Goal: Information Seeking & Learning: Learn about a topic

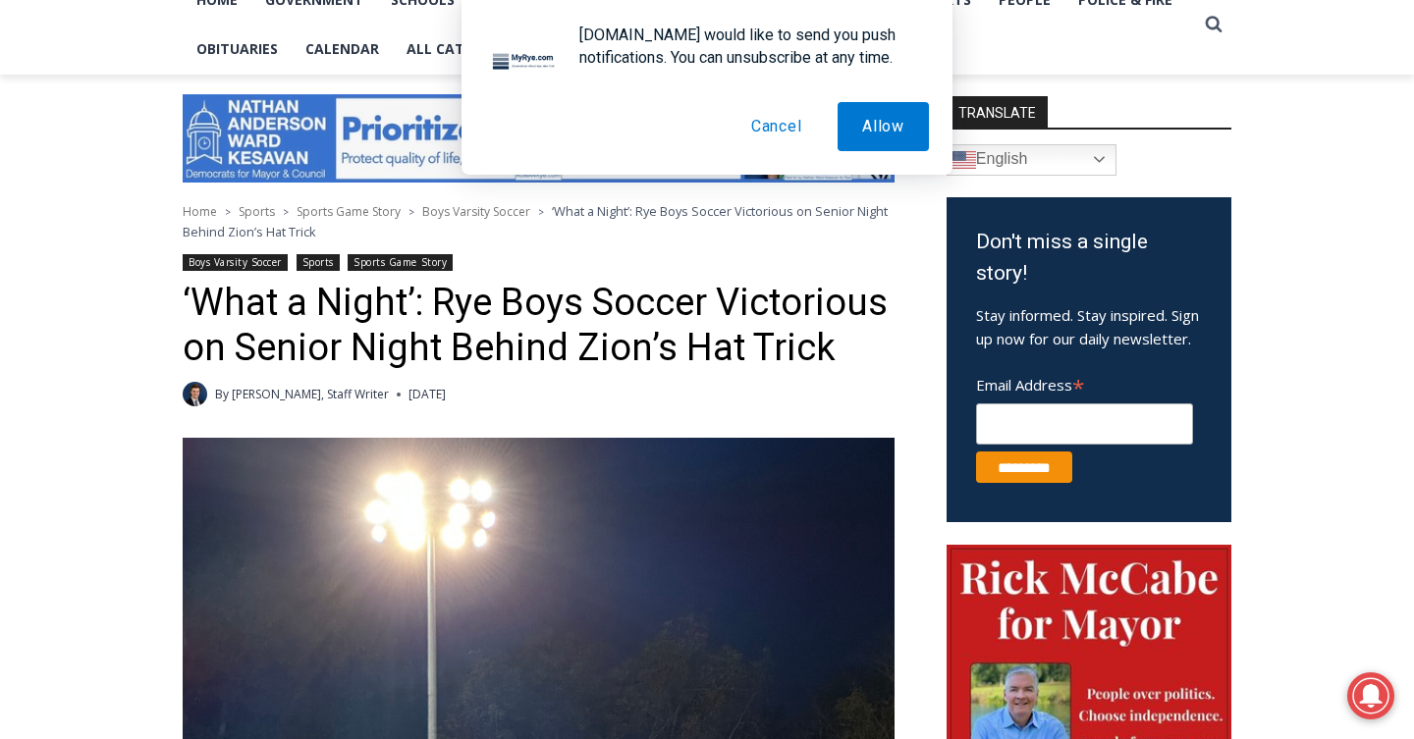
scroll to position [488, 0]
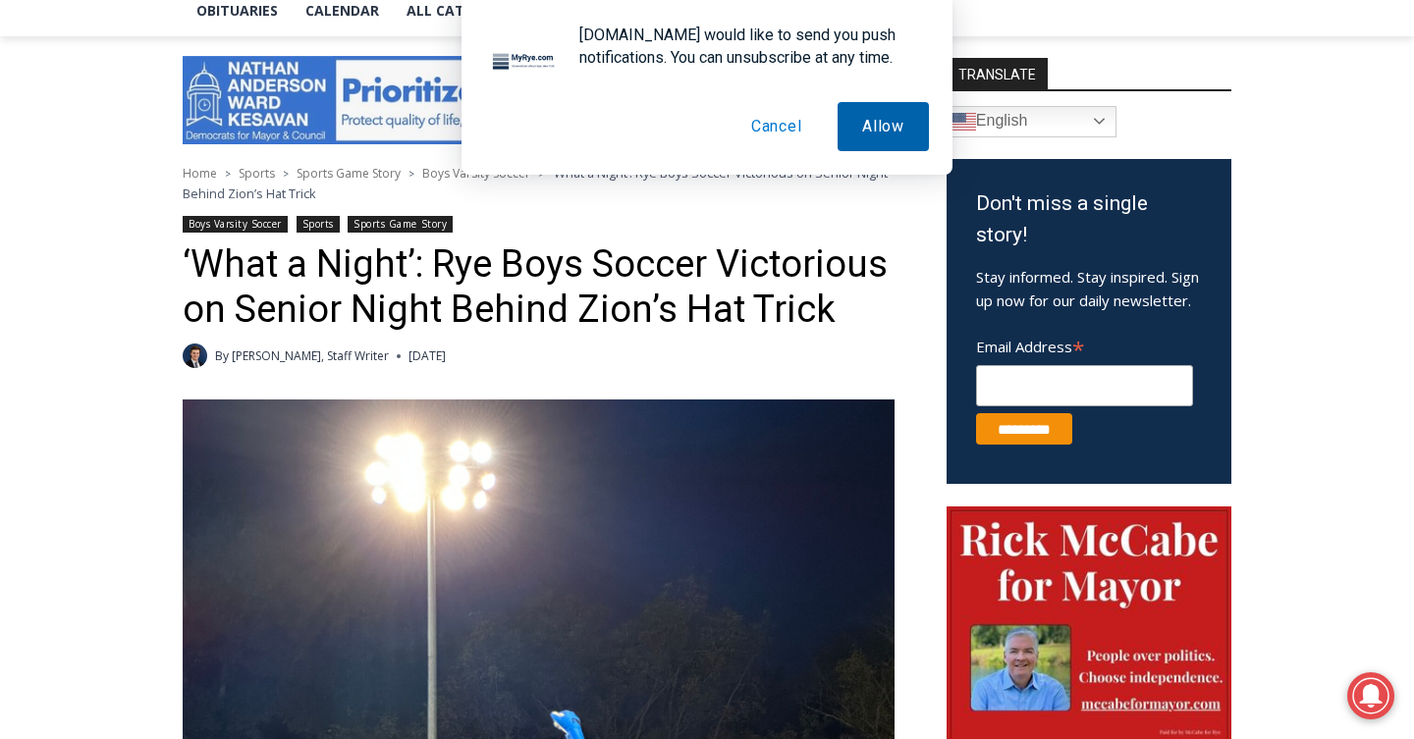
click at [879, 136] on button "Allow" at bounding box center [883, 126] width 91 height 49
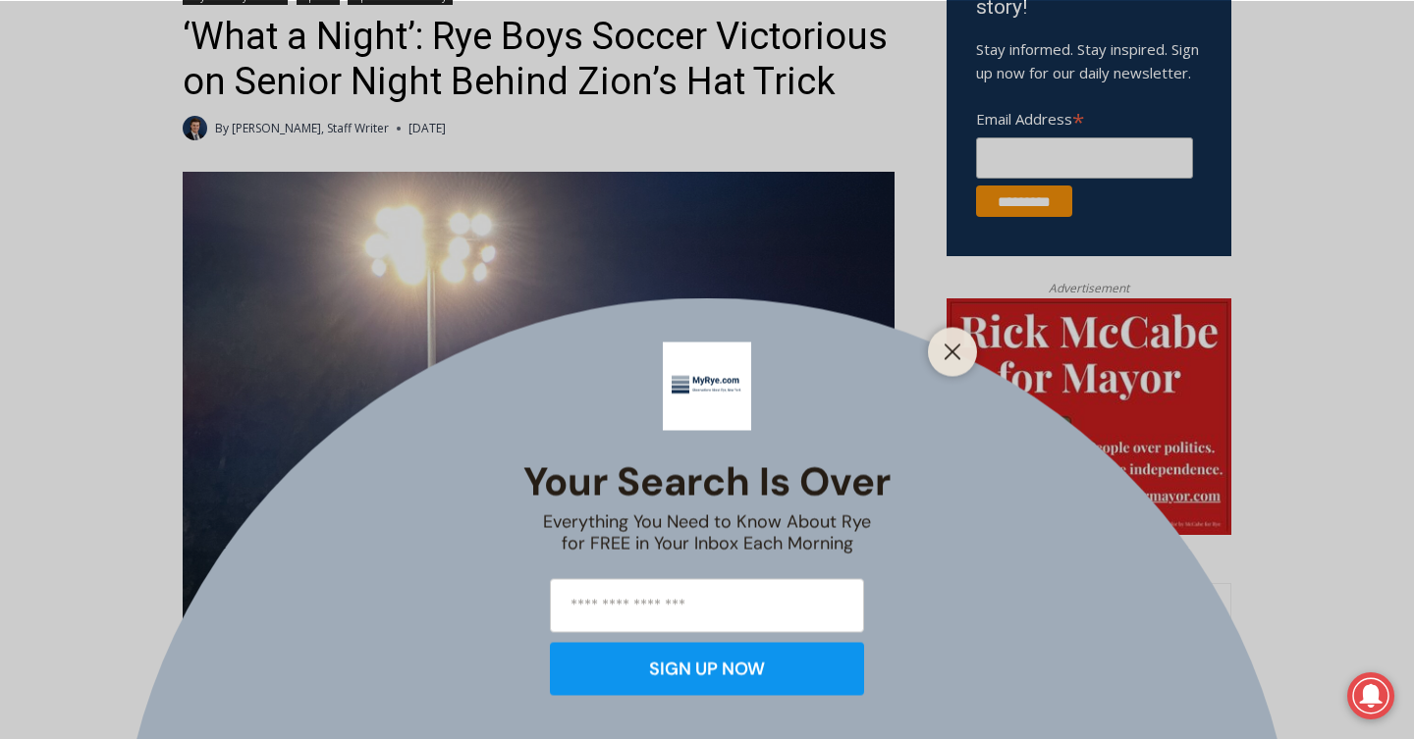
scroll to position [740, 0]
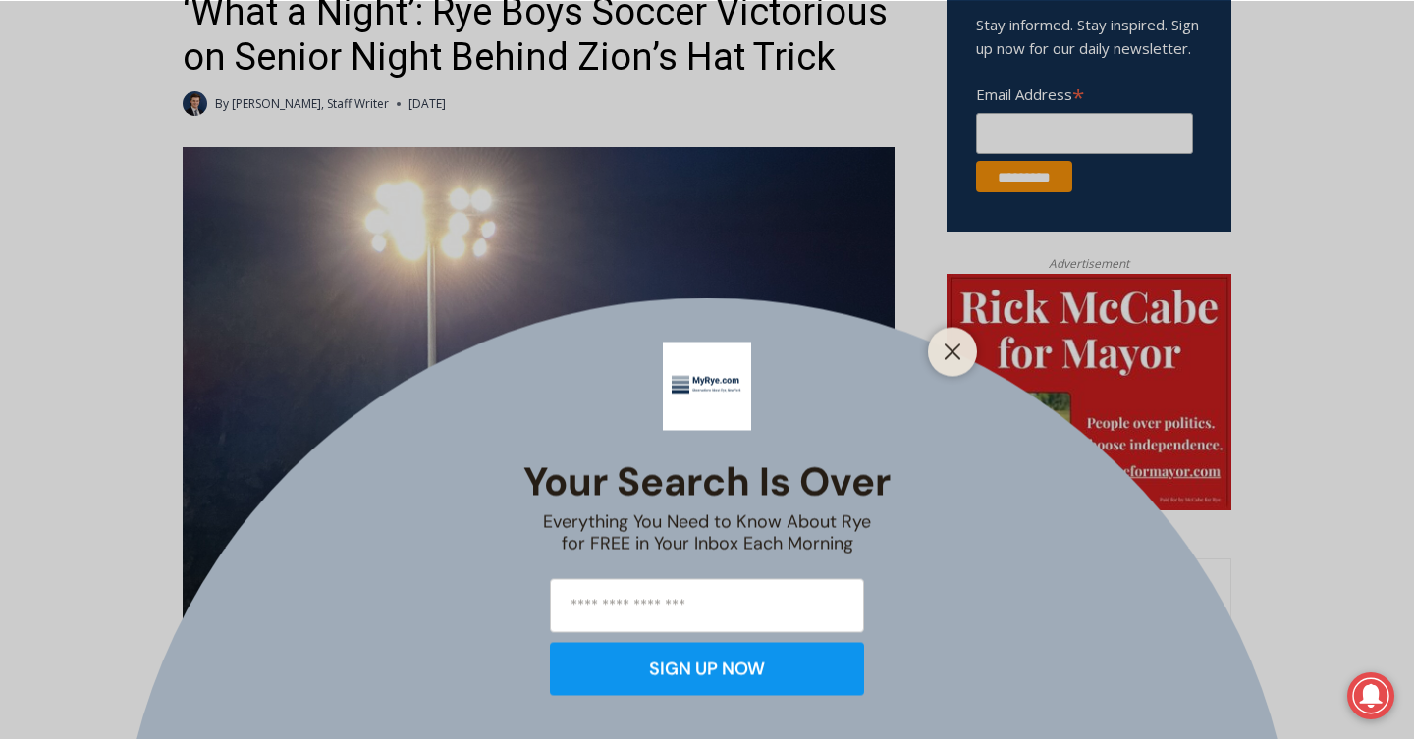
click at [966, 352] on div at bounding box center [952, 351] width 49 height 49
click at [942, 350] on button "Close" at bounding box center [952, 351] width 27 height 27
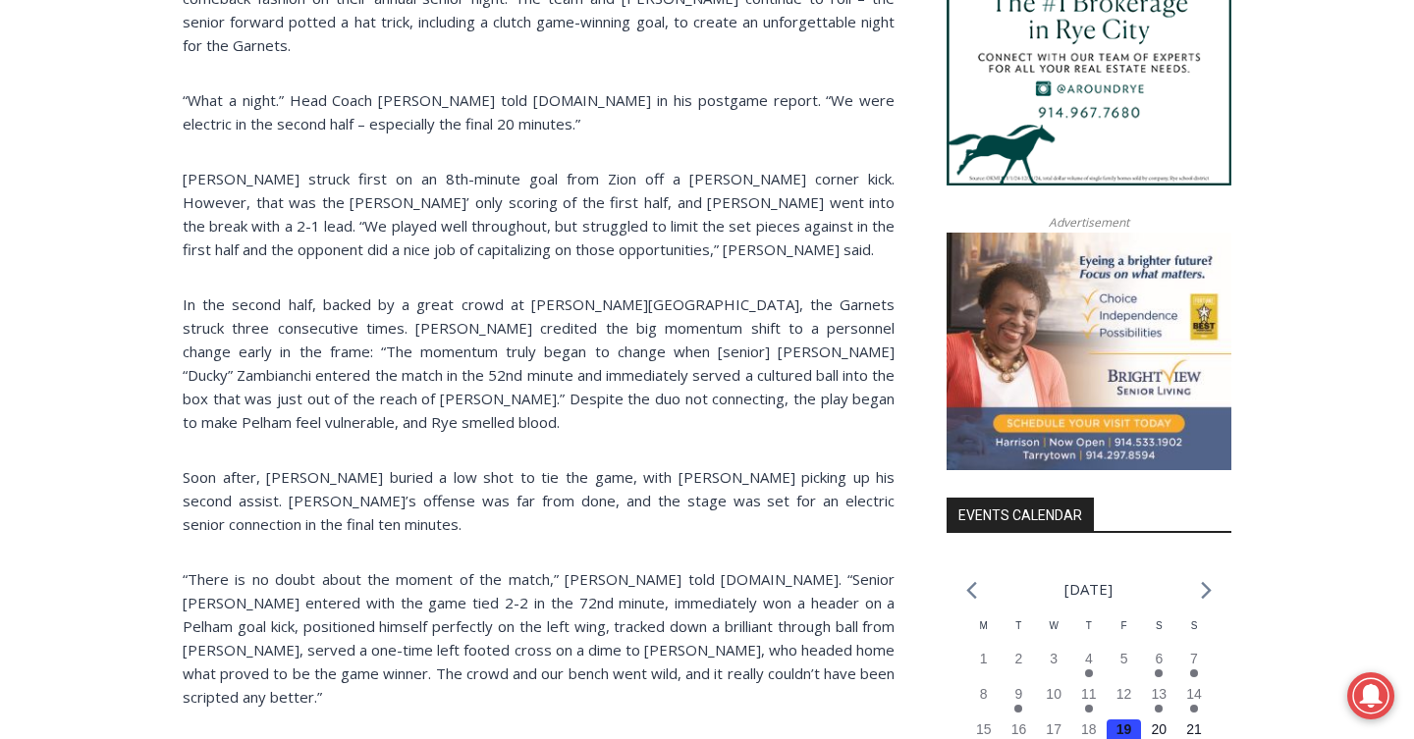
scroll to position [1933, 0]
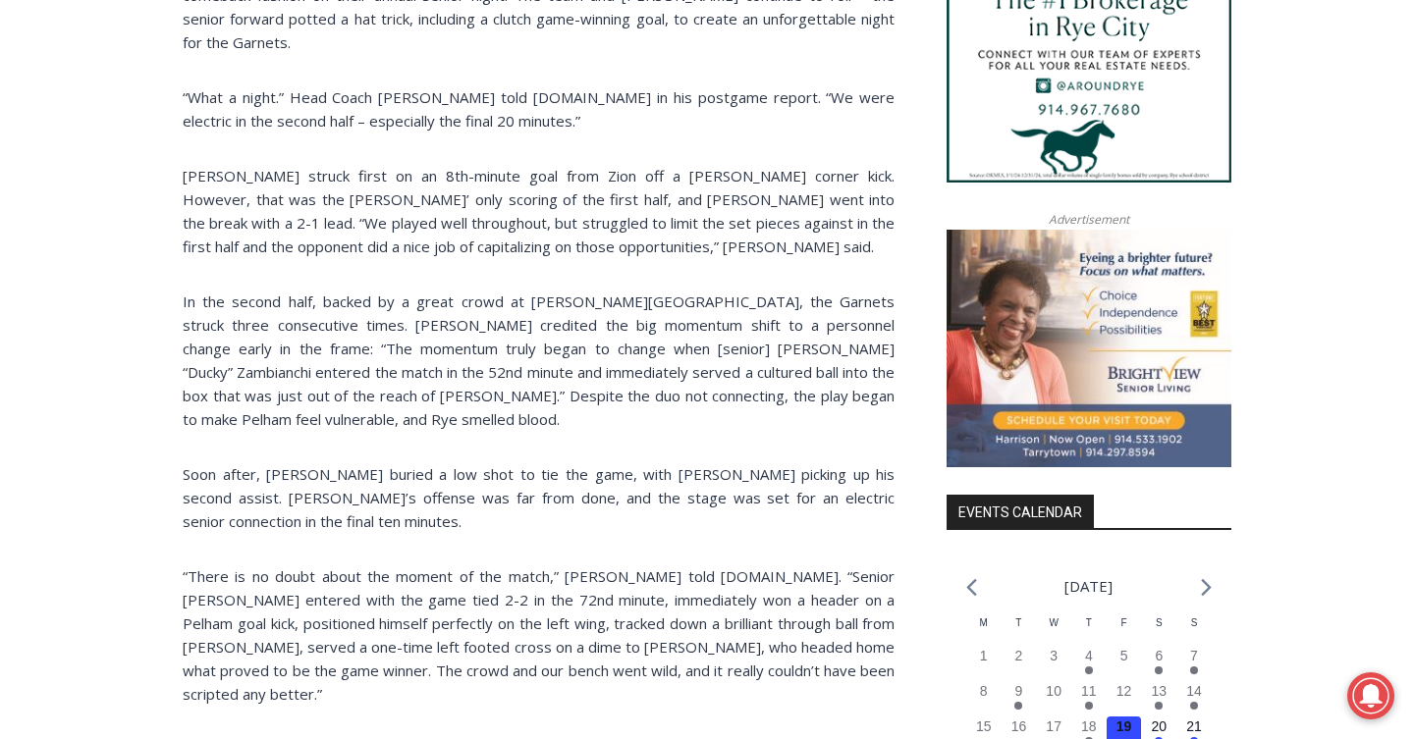
click at [596, 347] on p "In the second half, backed by a great crowd at [PERSON_NAME][GEOGRAPHIC_DATA], …" at bounding box center [539, 360] width 712 height 141
click at [665, 435] on div "(PHOTO: Rye Youth Soccer players joined the Rye Boys Varsity Soccer team in the…" at bounding box center [539, 597] width 712 height 3285
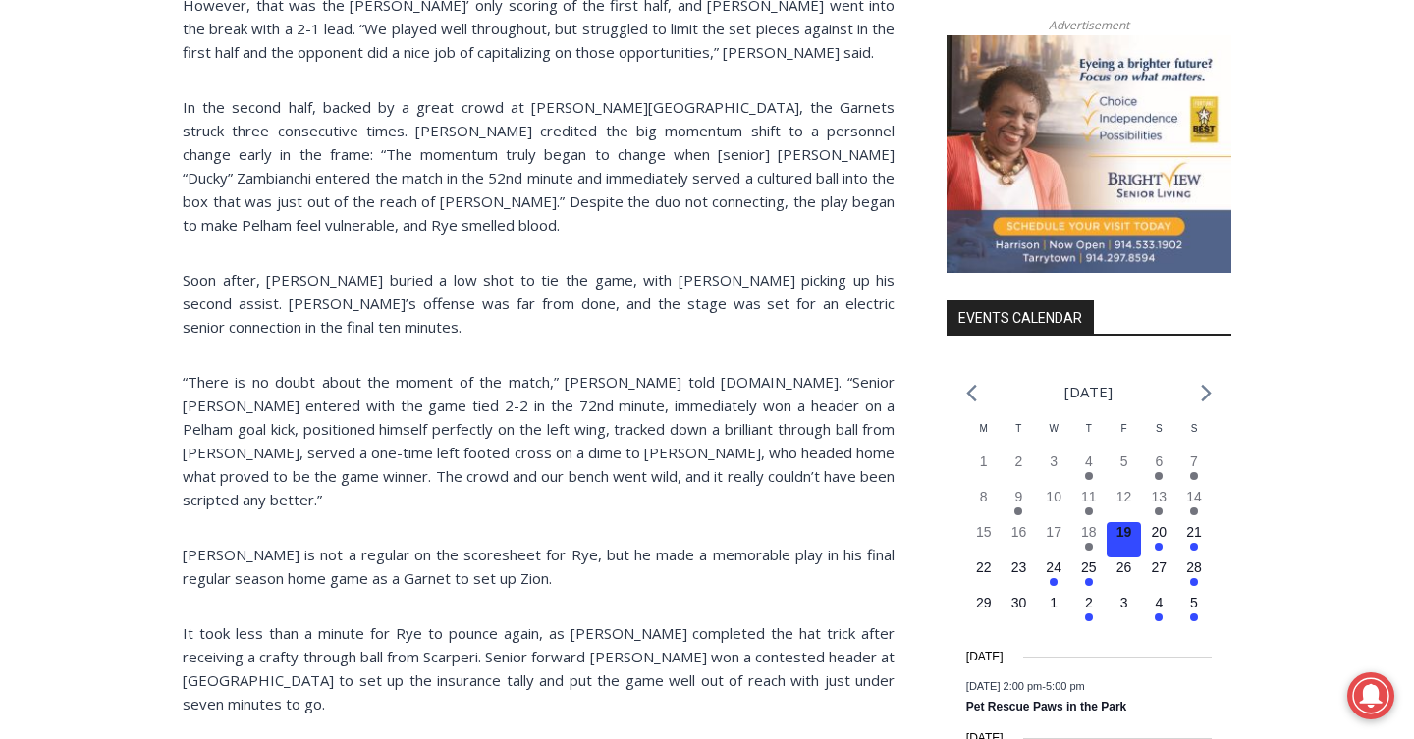
scroll to position [2132, 0]
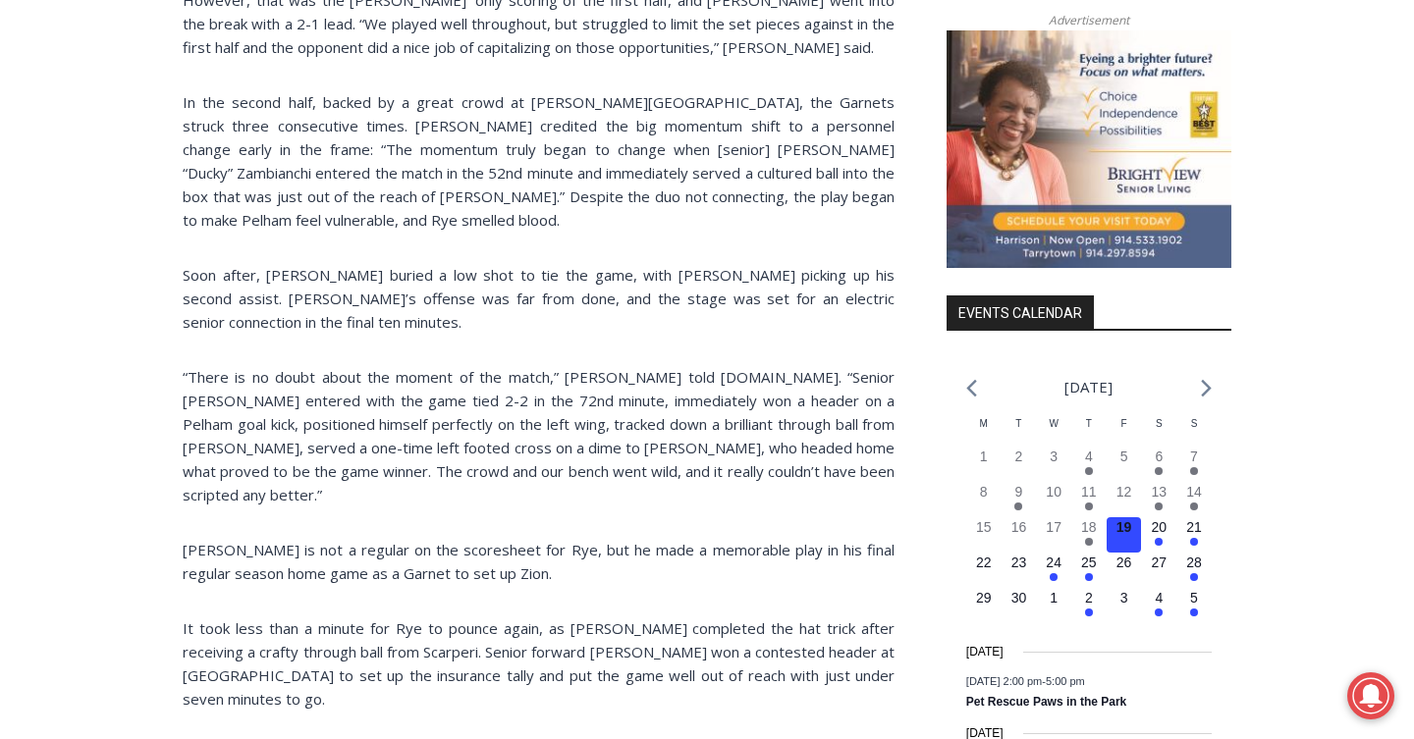
click at [743, 382] on p "“There is no doubt about the moment of the match,” [PERSON_NAME] told [DOMAIN_N…" at bounding box center [539, 435] width 712 height 141
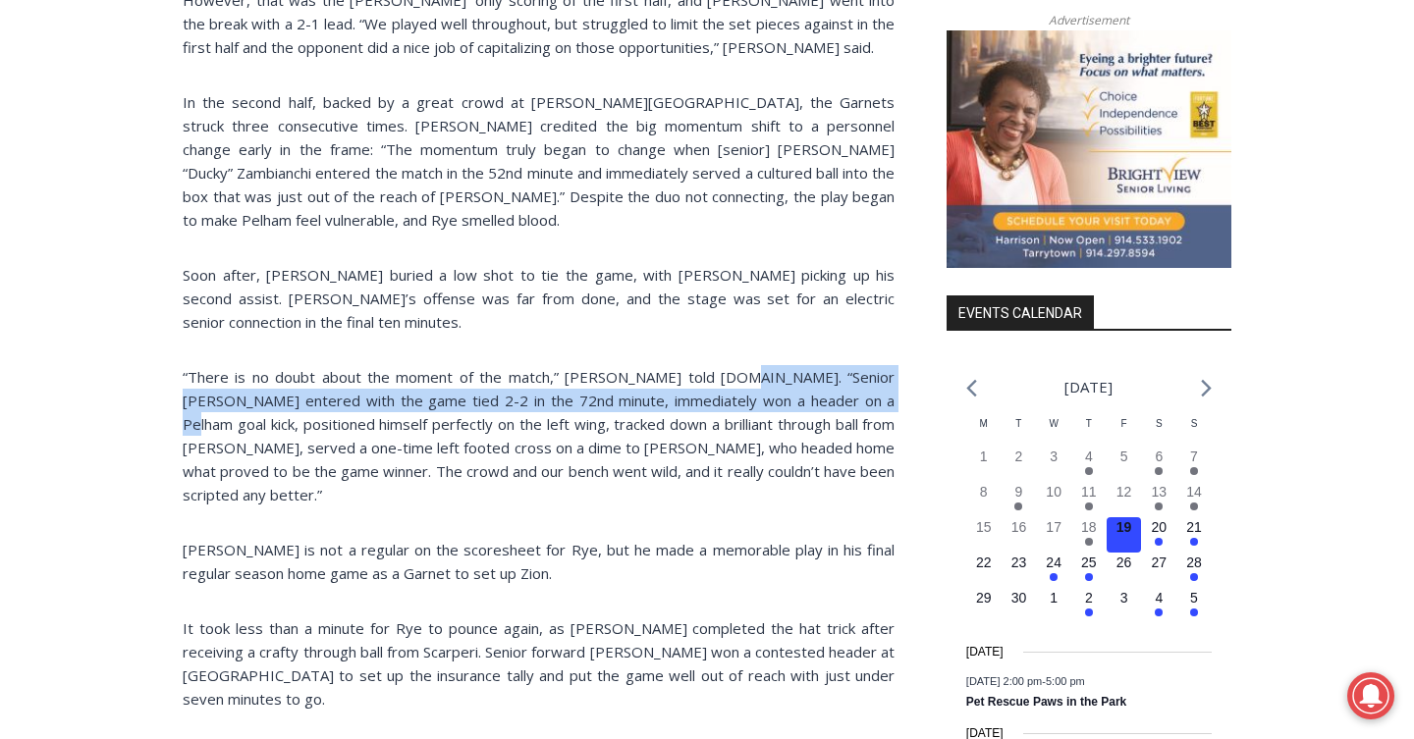
drag, startPoint x: 743, startPoint y: 382, endPoint x: 860, endPoint y: 398, distance: 117.9
click at [861, 398] on p "“There is no doubt about the moment of the match,” [PERSON_NAME] told [DOMAIN_N…" at bounding box center [539, 435] width 712 height 141
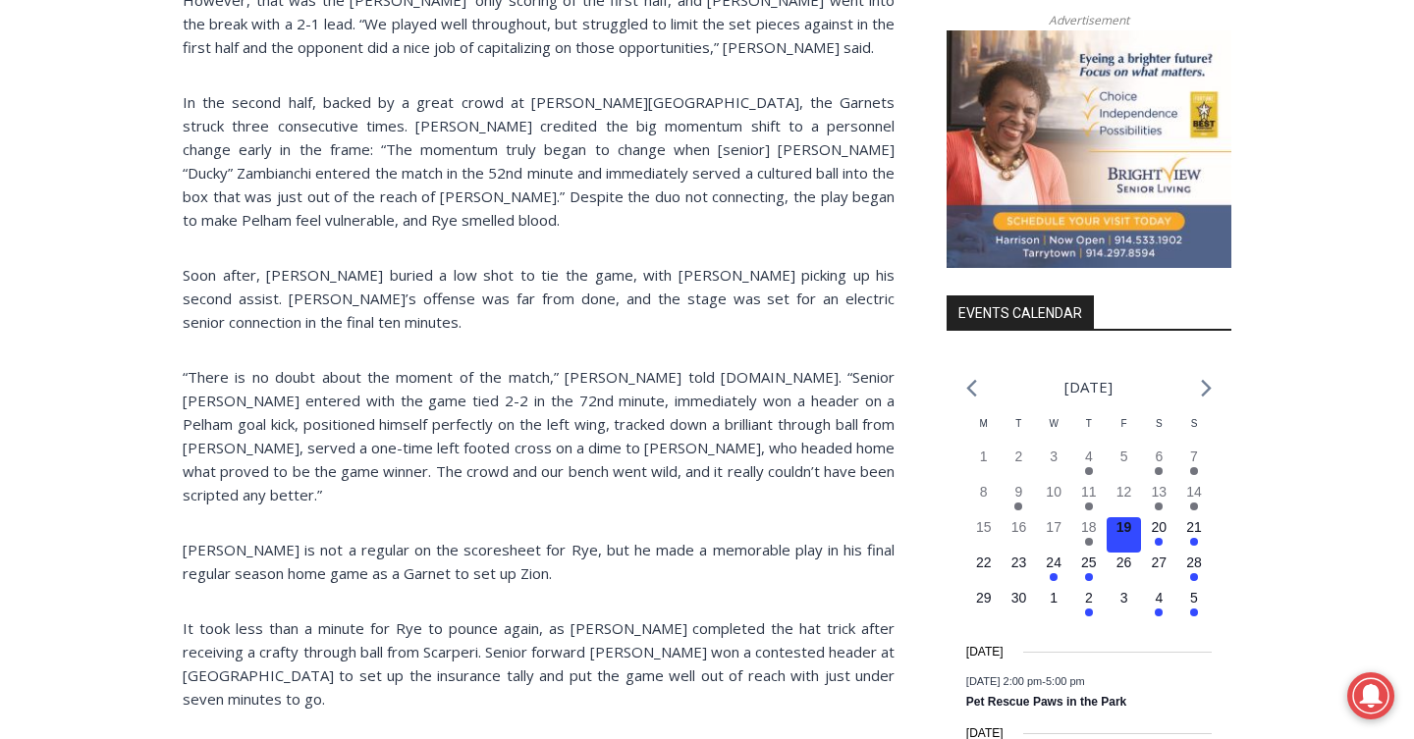
click at [379, 401] on p "“There is no doubt about the moment of the match,” [PERSON_NAME] told [DOMAIN_N…" at bounding box center [539, 435] width 712 height 141
drag, startPoint x: 379, startPoint y: 401, endPoint x: 402, endPoint y: 403, distance: 22.7
click at [402, 403] on p "“There is no doubt about the moment of the match,” [PERSON_NAME] told [DOMAIN_N…" at bounding box center [539, 435] width 712 height 141
click at [534, 422] on p "“There is no doubt about the moment of the match,” [PERSON_NAME] told [DOMAIN_N…" at bounding box center [539, 435] width 712 height 141
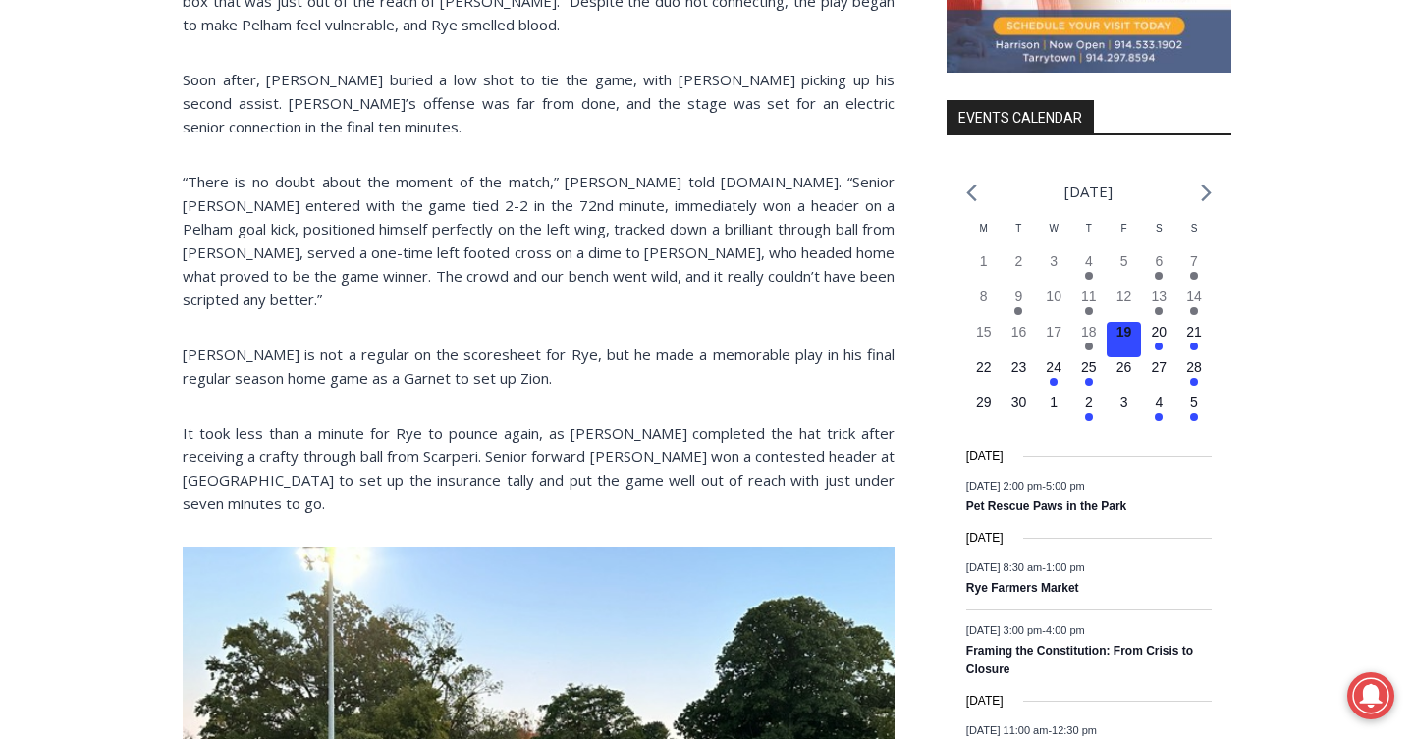
scroll to position [2378, 0]
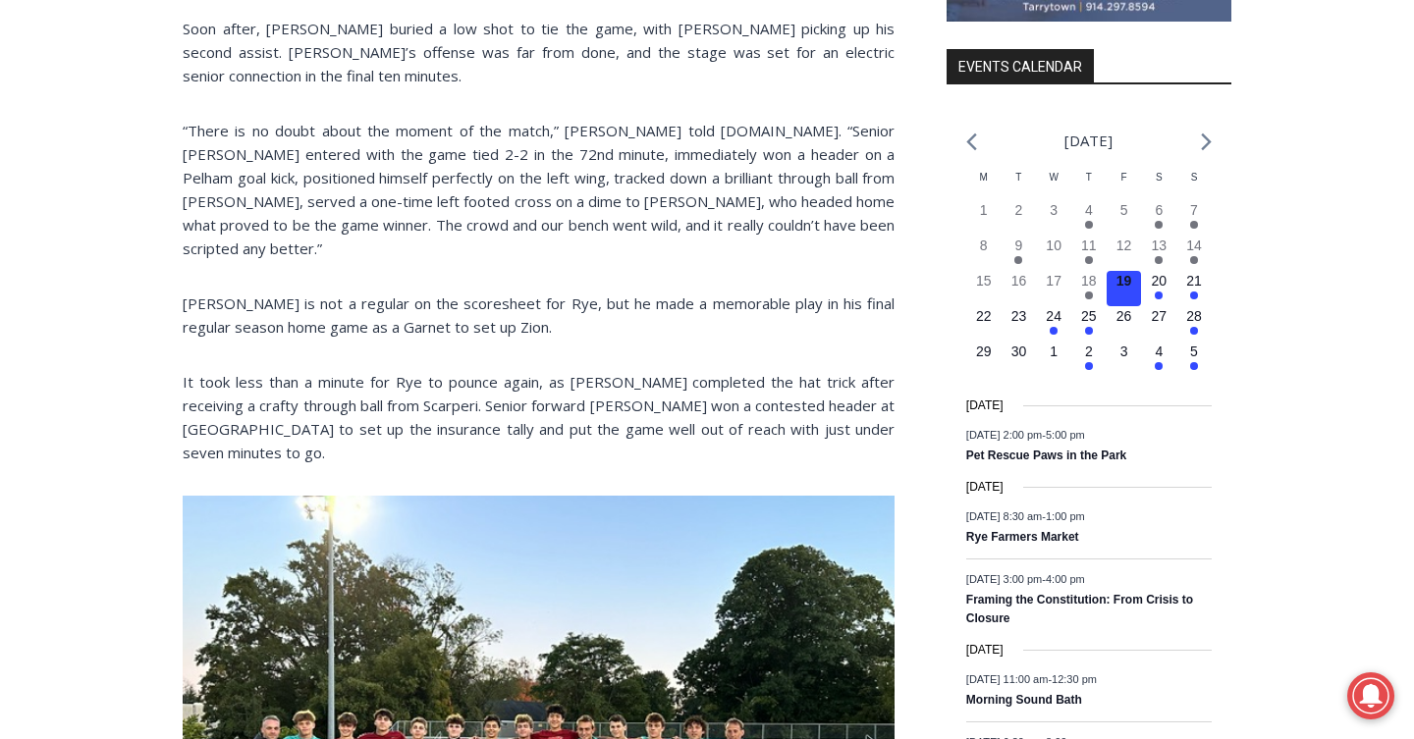
click at [233, 292] on p "[PERSON_NAME] is not a regular on the scoresheet for Rye, but he made a memorab…" at bounding box center [539, 315] width 712 height 47
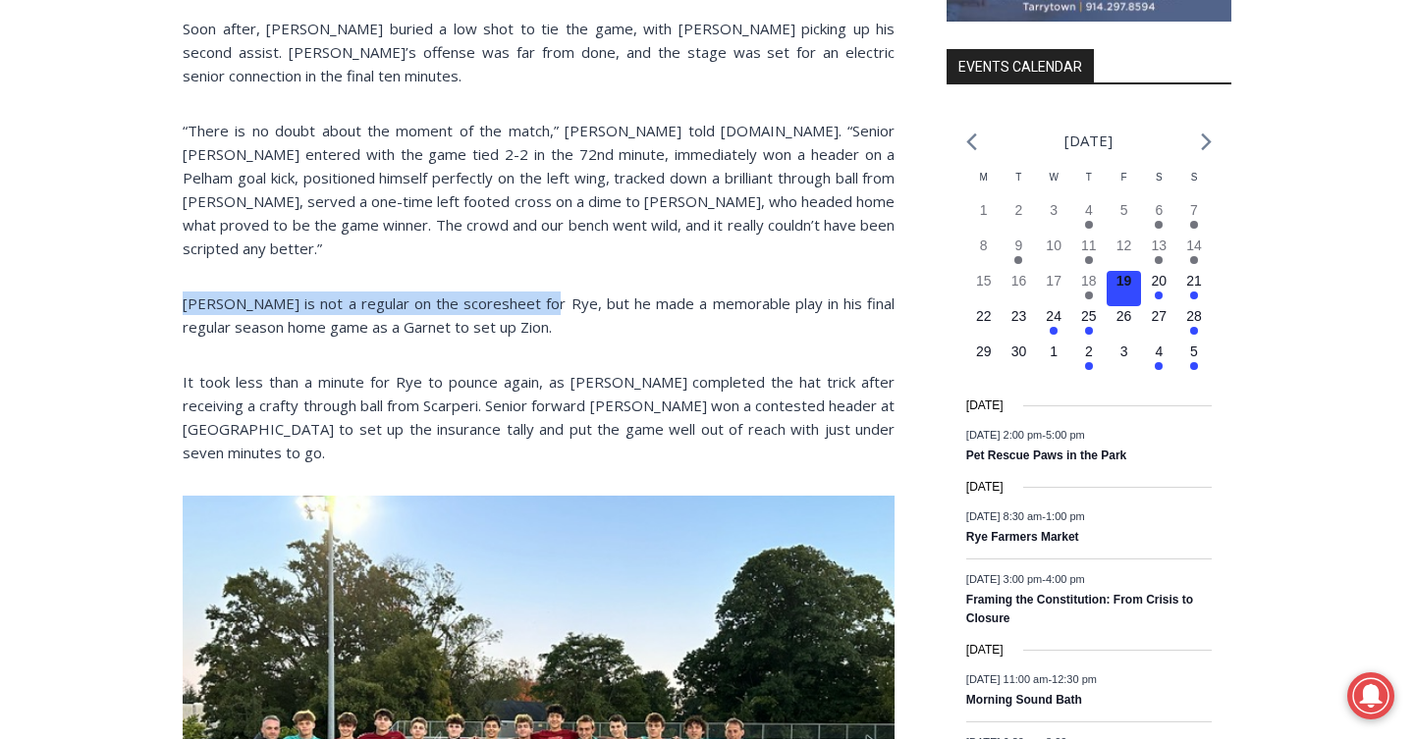
drag, startPoint x: 233, startPoint y: 275, endPoint x: 532, endPoint y: 271, distance: 299.5
click at [532, 292] on p "[PERSON_NAME] is not a regular on the scoresheet for Rye, but he made a memorab…" at bounding box center [539, 315] width 712 height 47
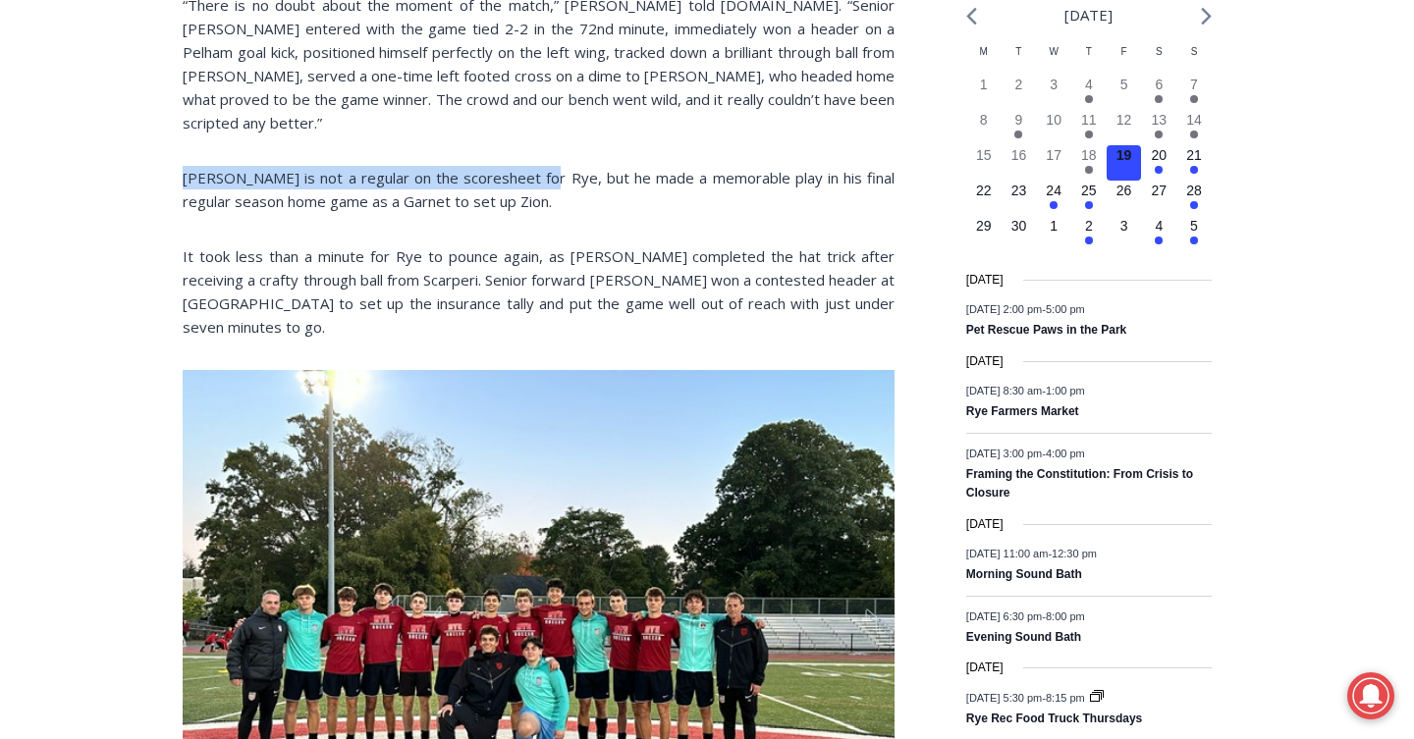
scroll to position [2507, 0]
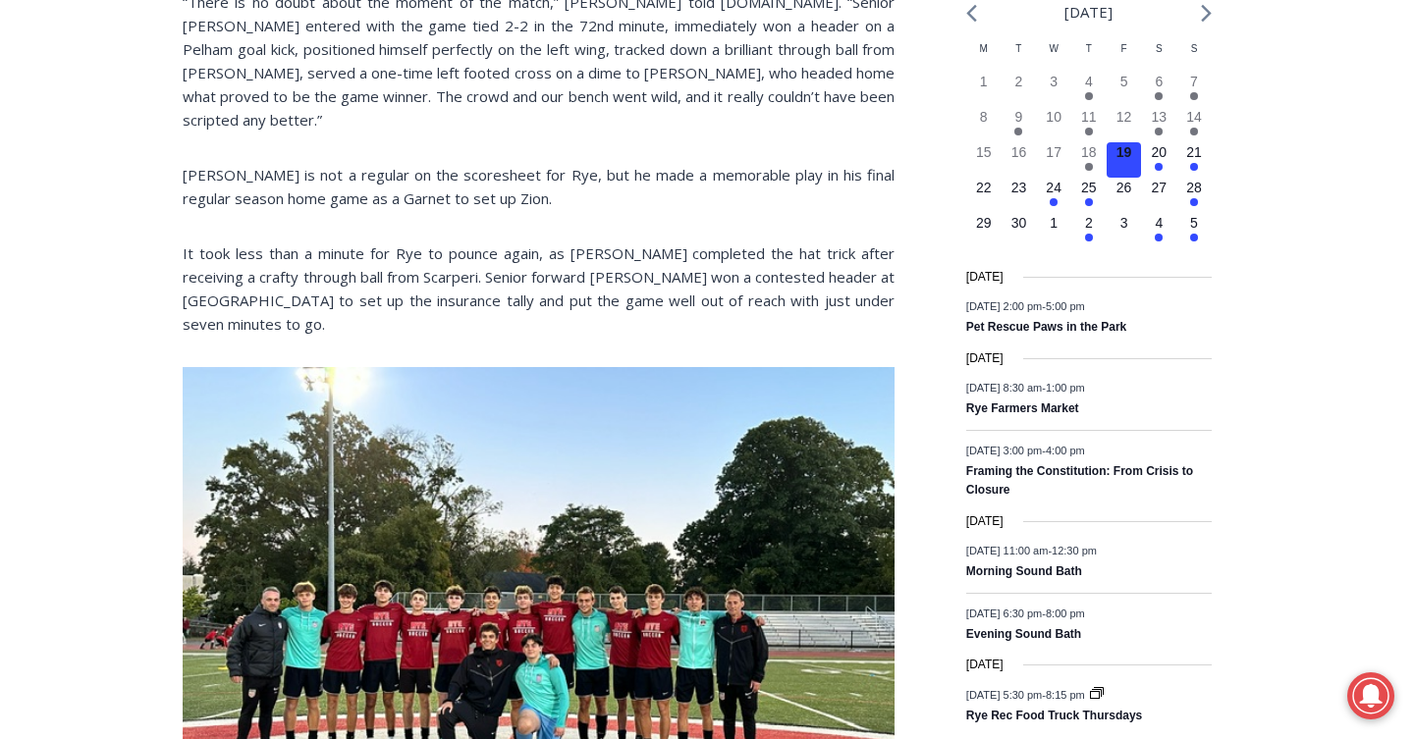
click at [601, 253] on p "It took less than a minute for Rye to pounce again, as [PERSON_NAME] completed …" at bounding box center [539, 289] width 712 height 94
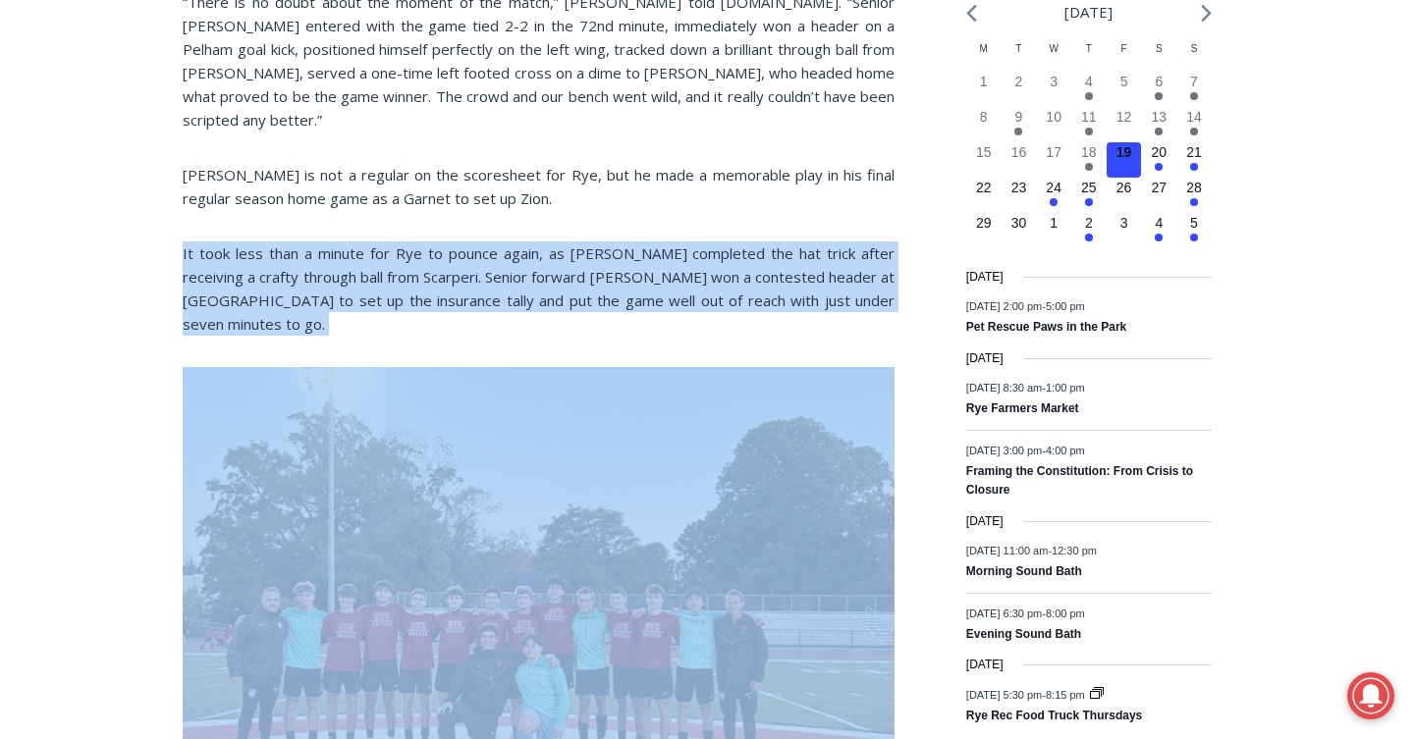
click at [601, 253] on p "It took less than a minute for Rye to pounce again, as [PERSON_NAME] completed …" at bounding box center [539, 289] width 712 height 94
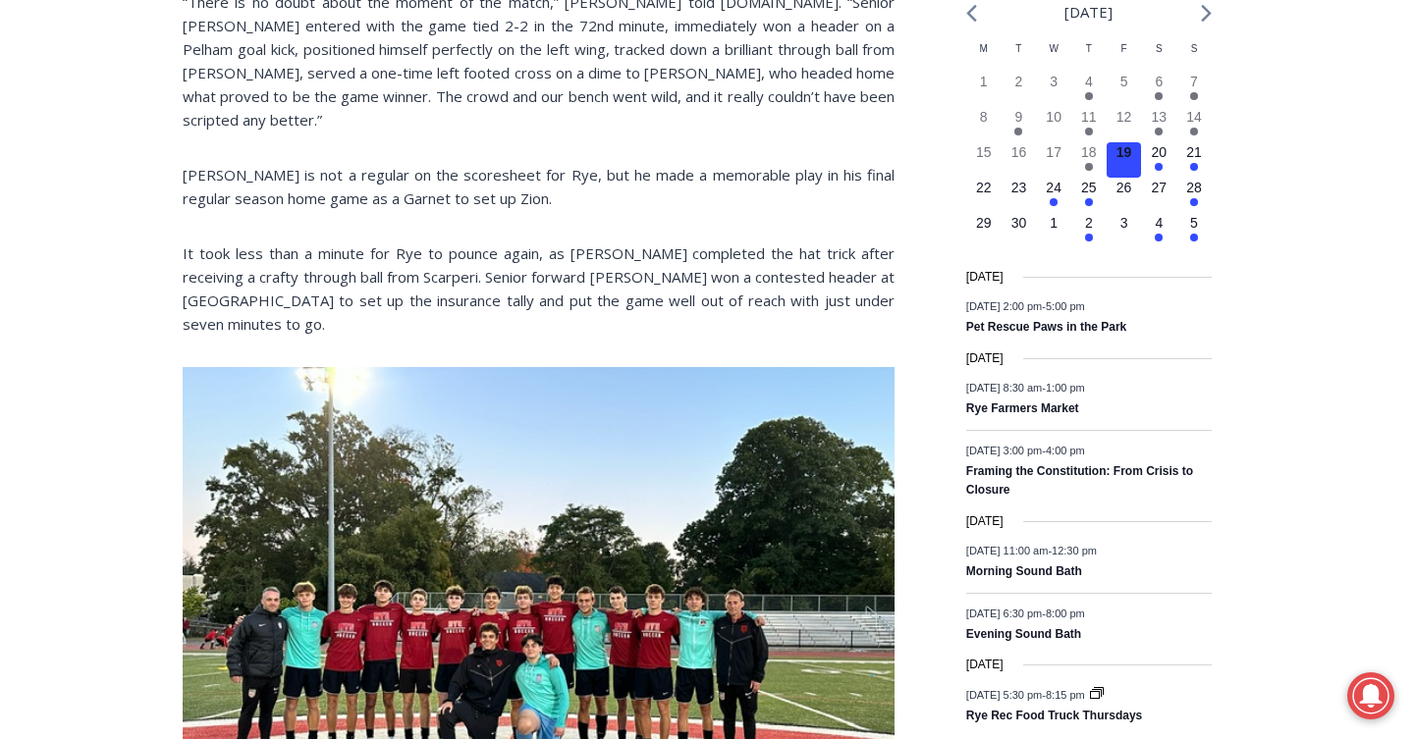
click at [692, 242] on p "It took less than a minute for Rye to pounce again, as [PERSON_NAME] completed …" at bounding box center [539, 289] width 712 height 94
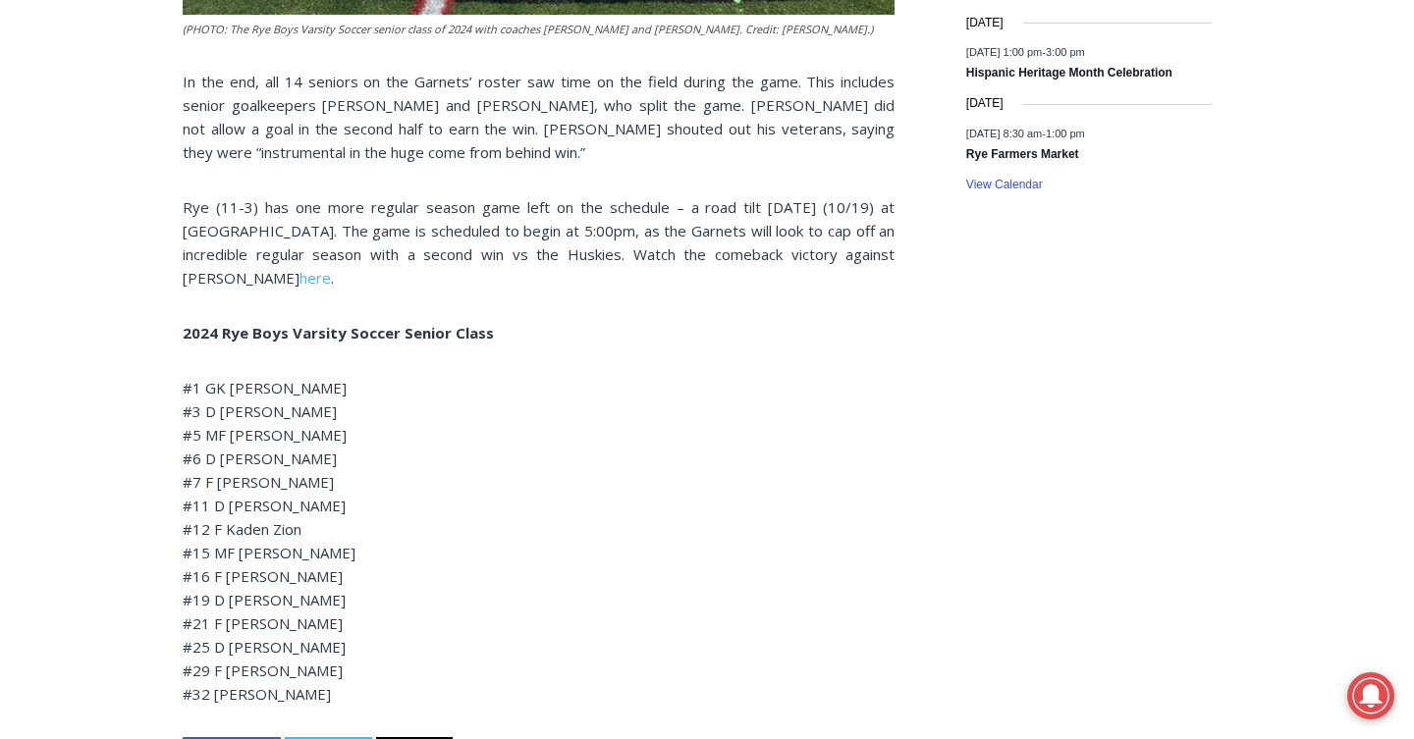
scroll to position [3395, 0]
click at [306, 527] on p "#1 GK [PERSON_NAME] #3 D [PERSON_NAME] #5 MF [PERSON_NAME] #6 D [PERSON_NAME] #…" at bounding box center [539, 540] width 712 height 330
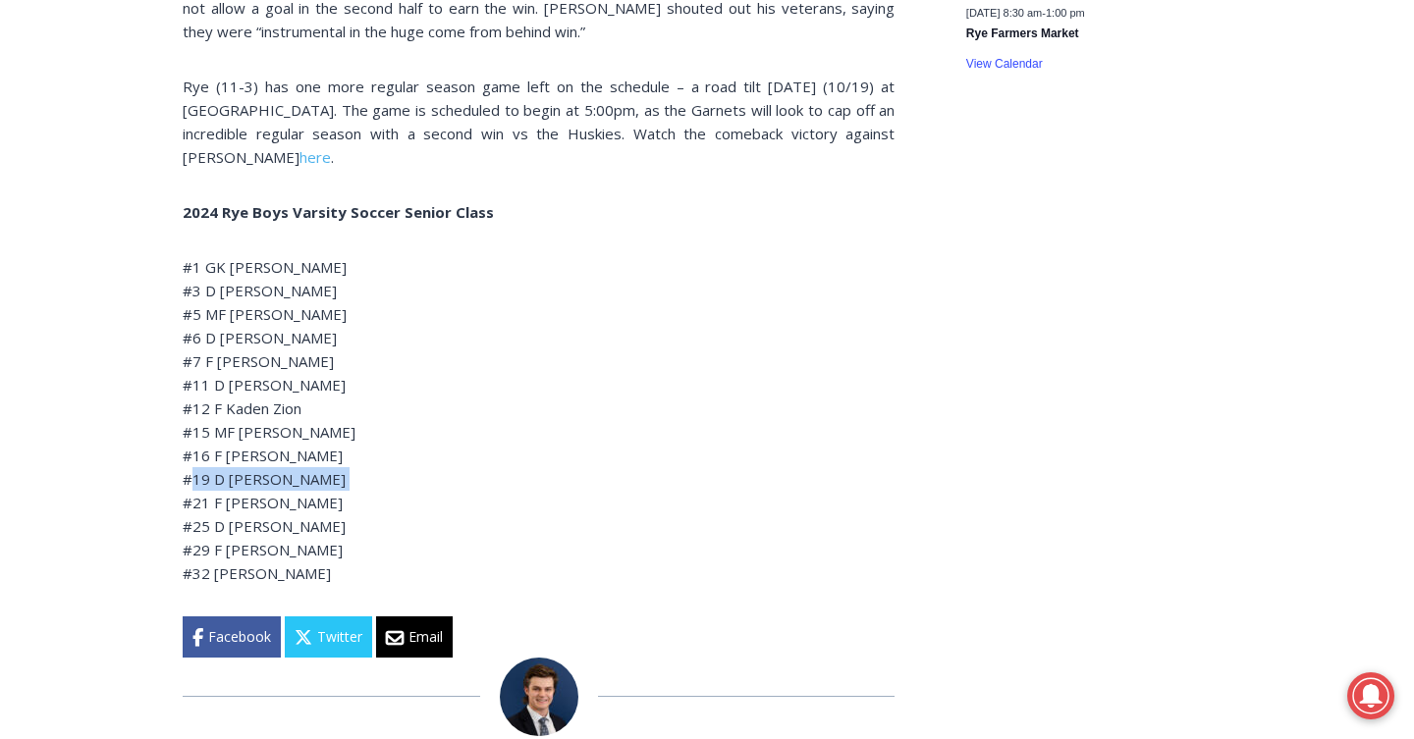
scroll to position [3531, 0]
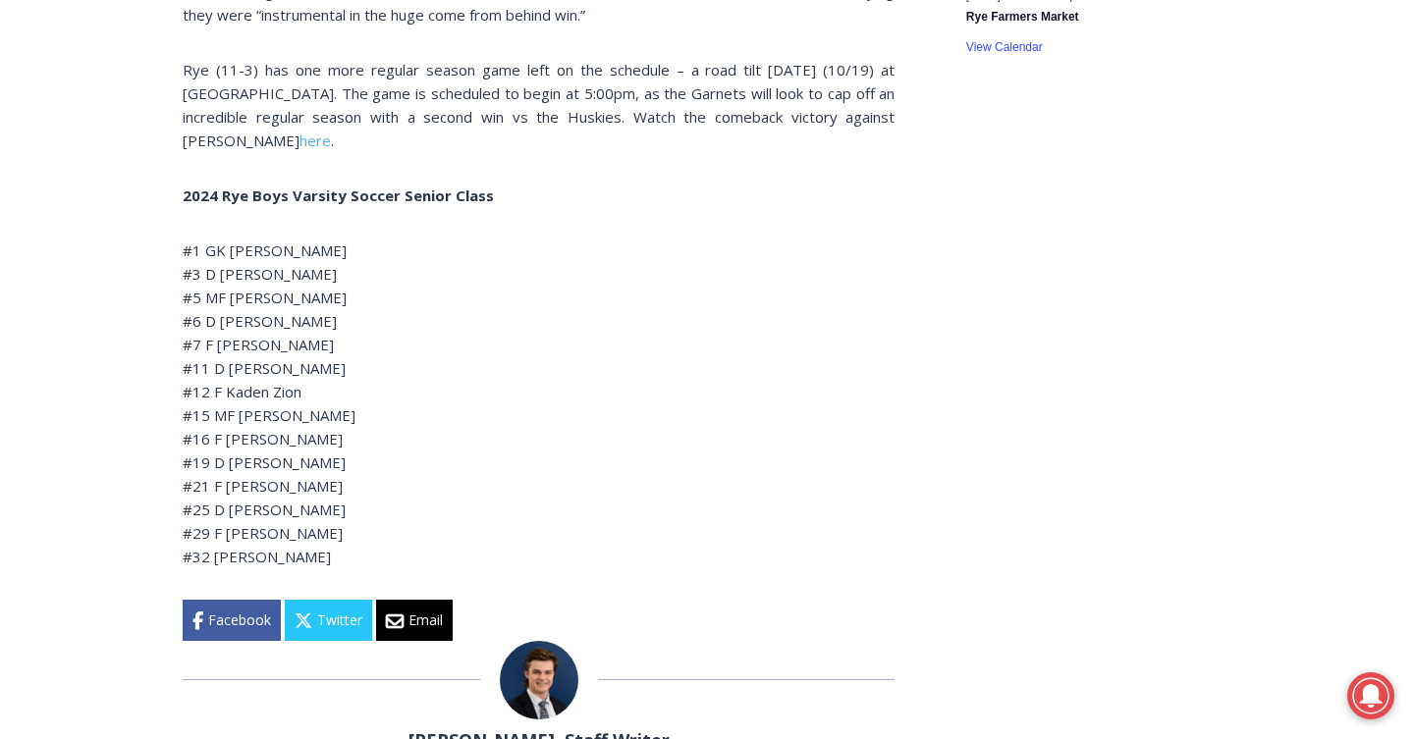
click at [367, 468] on p "#1 GK [PERSON_NAME] #3 D [PERSON_NAME] #5 MF [PERSON_NAME] #6 D [PERSON_NAME] #…" at bounding box center [539, 404] width 712 height 330
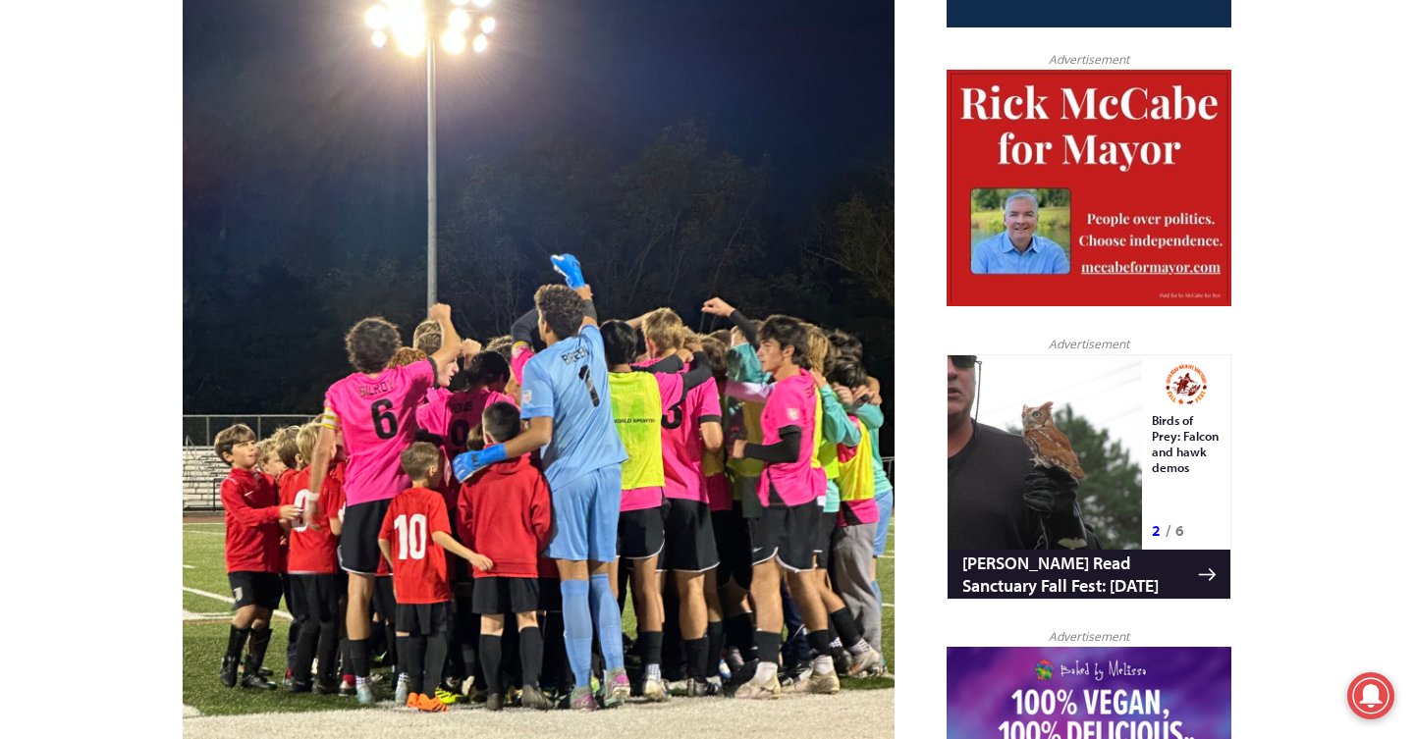
scroll to position [0, 0]
